Goal: Register for event/course

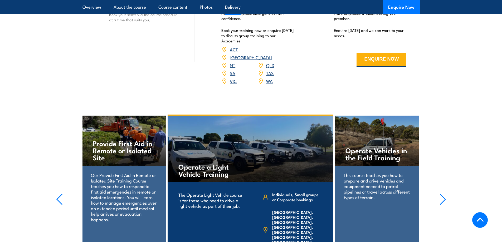
scroll to position [764, 0]
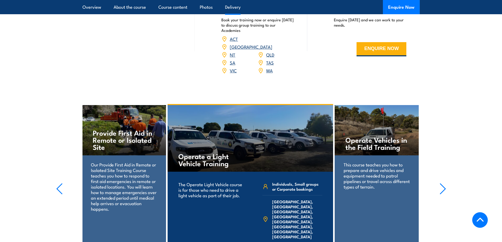
click at [230, 51] on link "NT" at bounding box center [233, 54] width 6 height 6
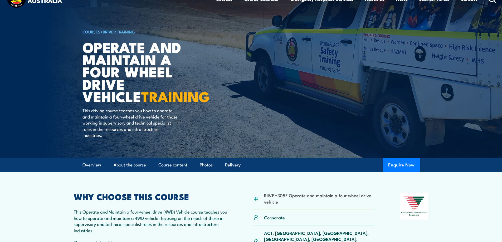
scroll to position [26, 0]
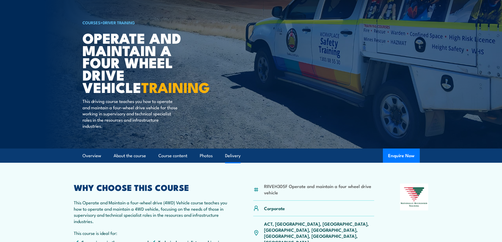
click at [237, 160] on link "Delivery" at bounding box center [233, 156] width 16 height 14
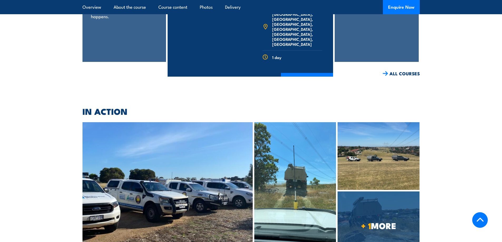
scroll to position [994, 0]
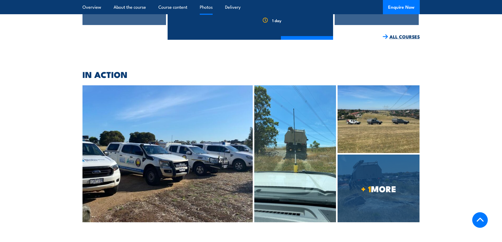
click at [396, 34] on link "ALL COURSES" at bounding box center [401, 37] width 37 height 6
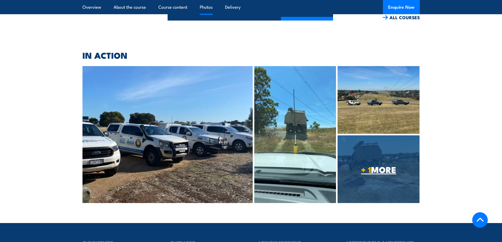
scroll to position [944, 0]
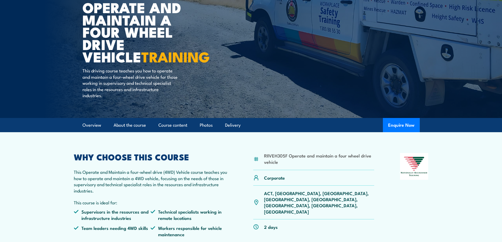
scroll to position [57, 0]
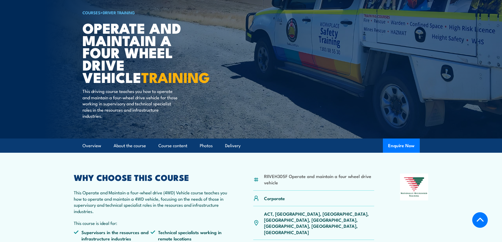
scroll to position [105, 0]
